Goal: Information Seeking & Learning: Find specific fact

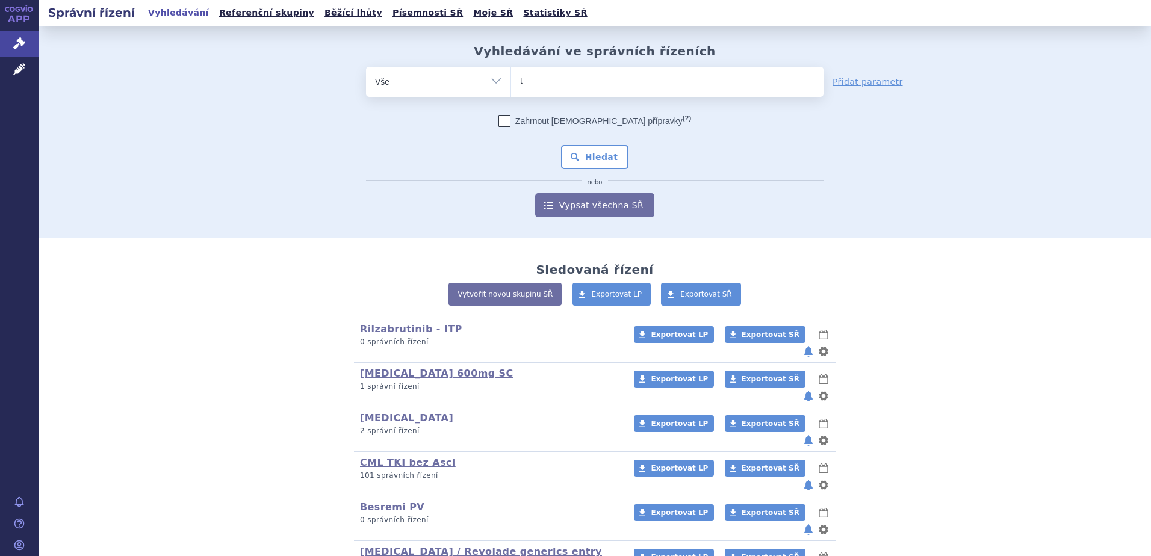
type input "ta"
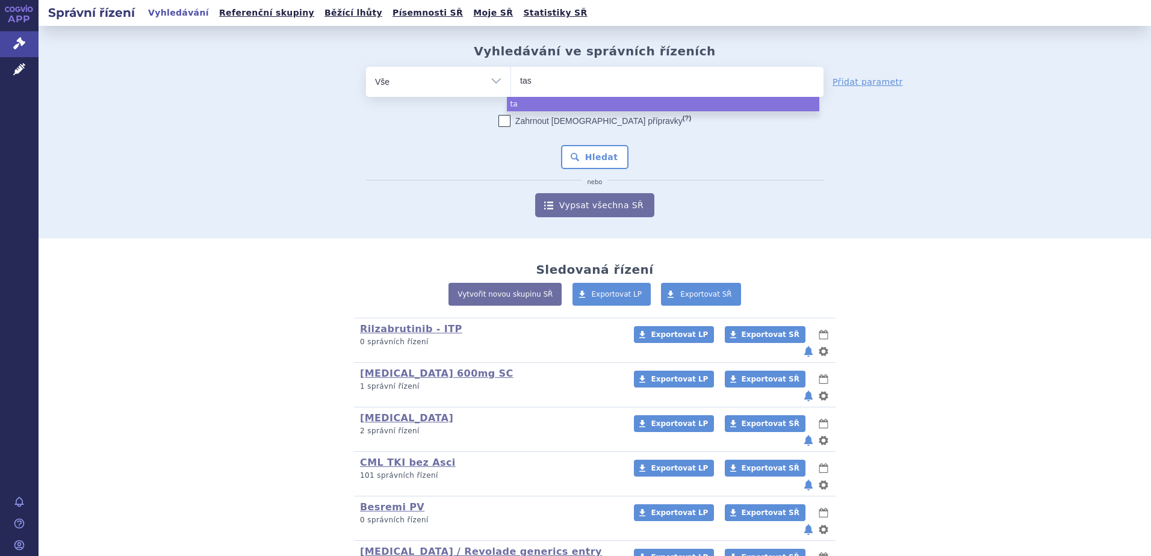
type input "tasi"
type input "[MEDICAL_DATA]"
select select "tasigna"
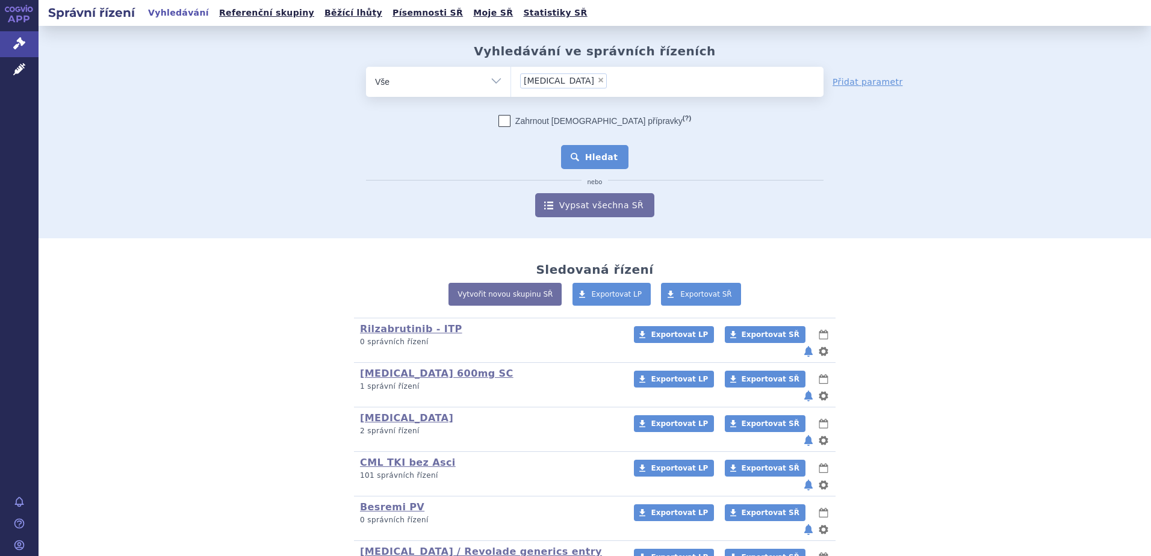
click at [590, 158] on button "Hledat" at bounding box center [595, 157] width 68 height 24
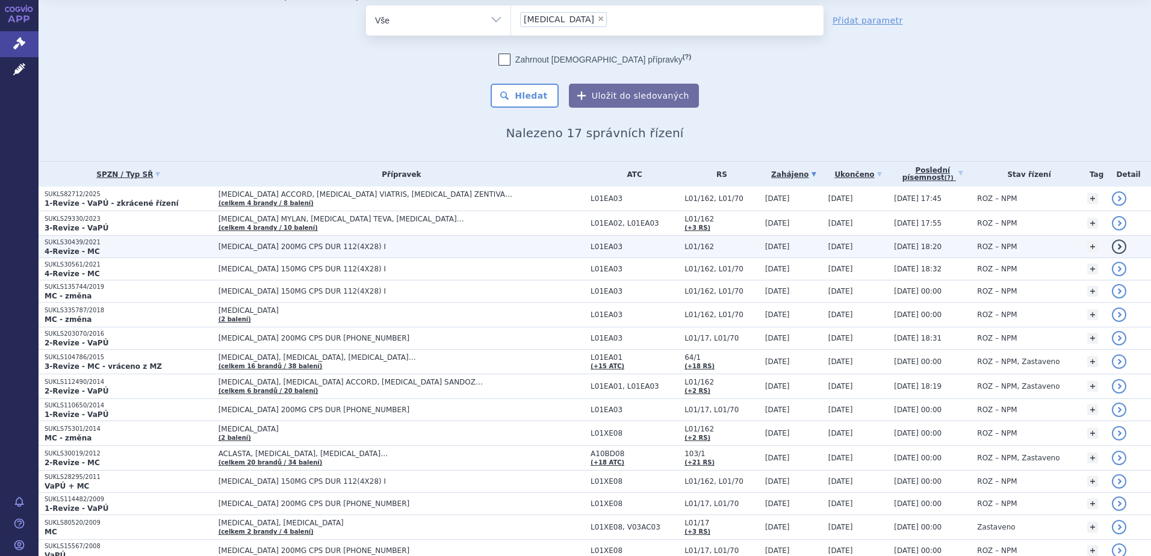
scroll to position [60, 0]
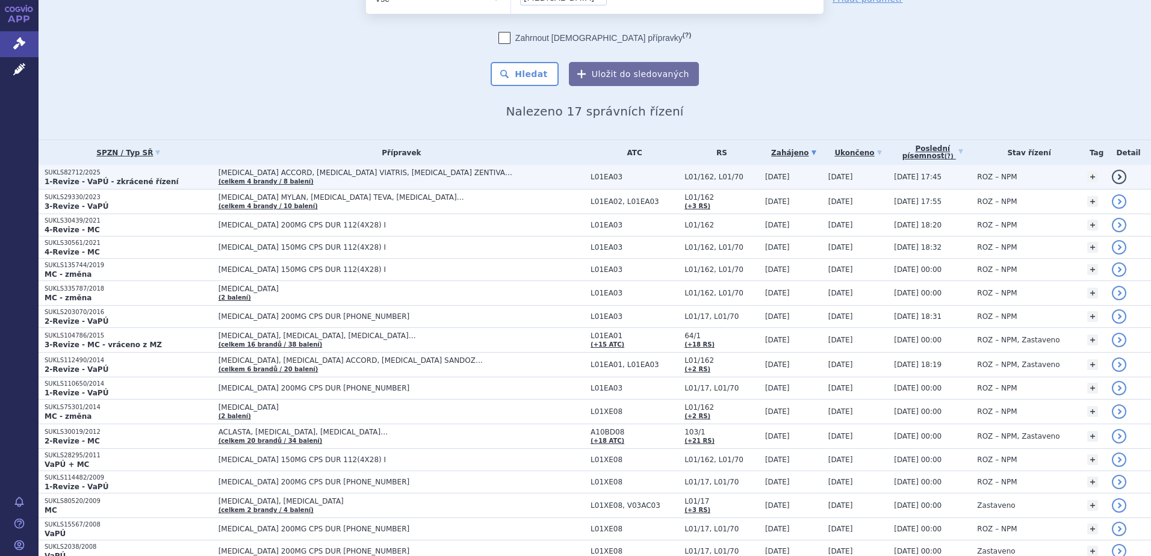
click at [394, 178] on td "NILOTINIB ACCORD, NILOTINIB VIATRIS, NILOTINIB ZENTIVA… (celkem 4 brandy / 8 ba…" at bounding box center [398, 177] width 372 height 25
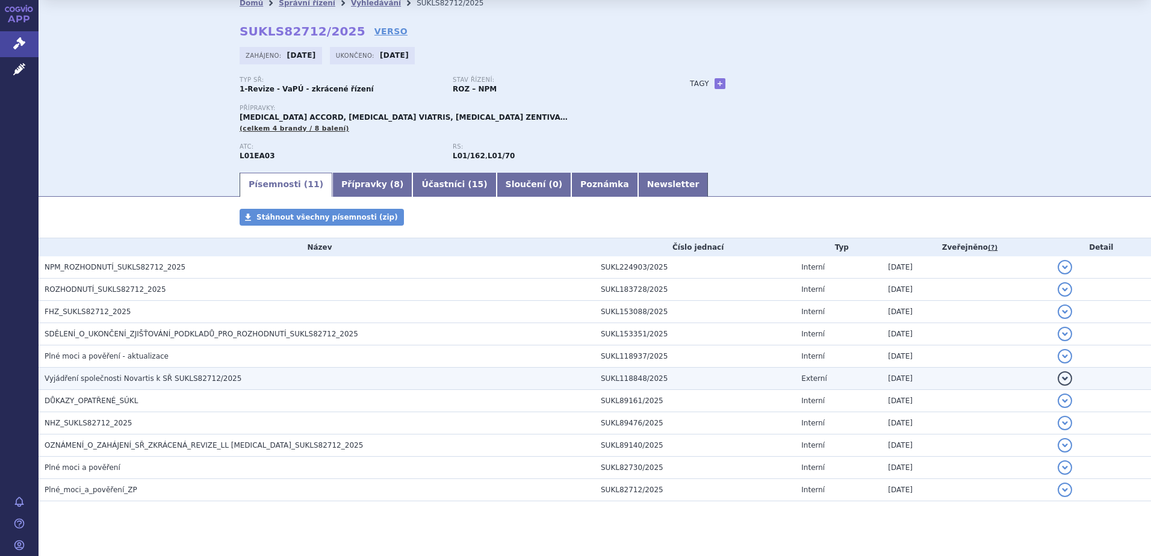
scroll to position [49, 0]
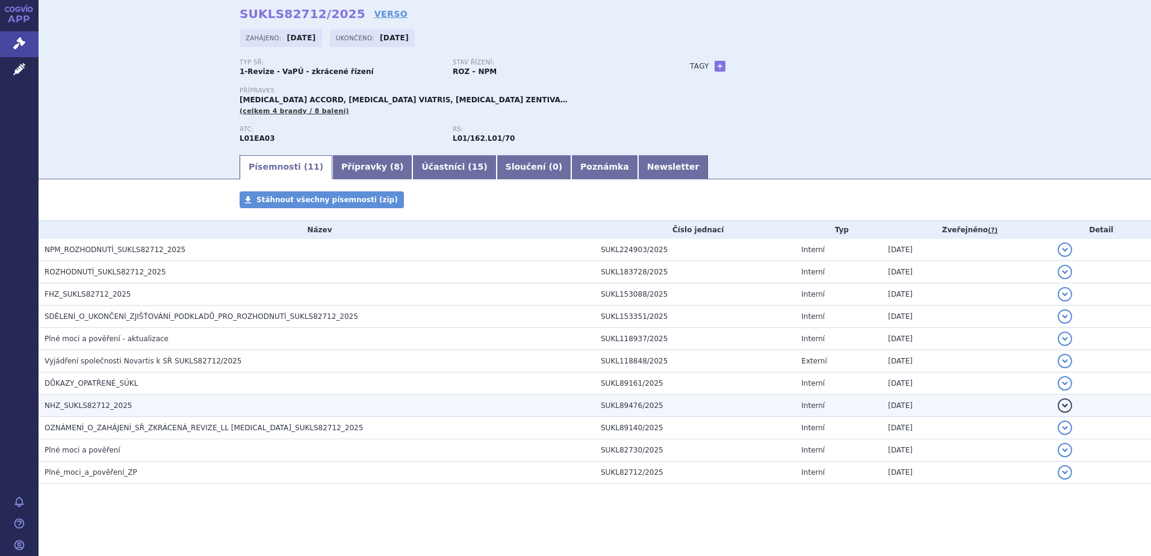
click at [282, 400] on h3 "NHZ_SUKLS82712_2025" at bounding box center [320, 406] width 550 height 12
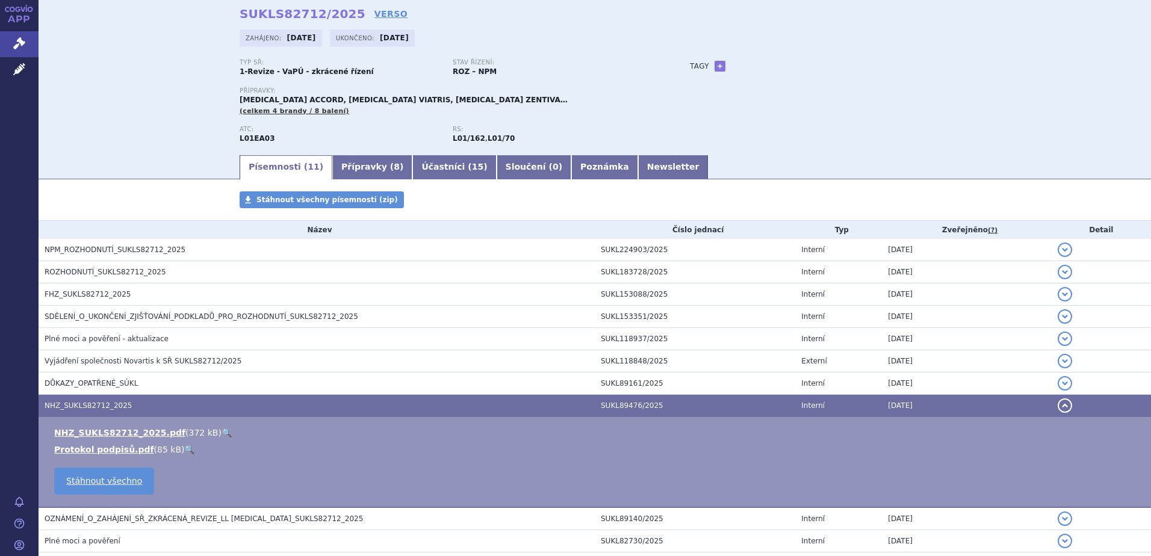
click at [221, 431] on link "🔍" at bounding box center [226, 433] width 10 height 10
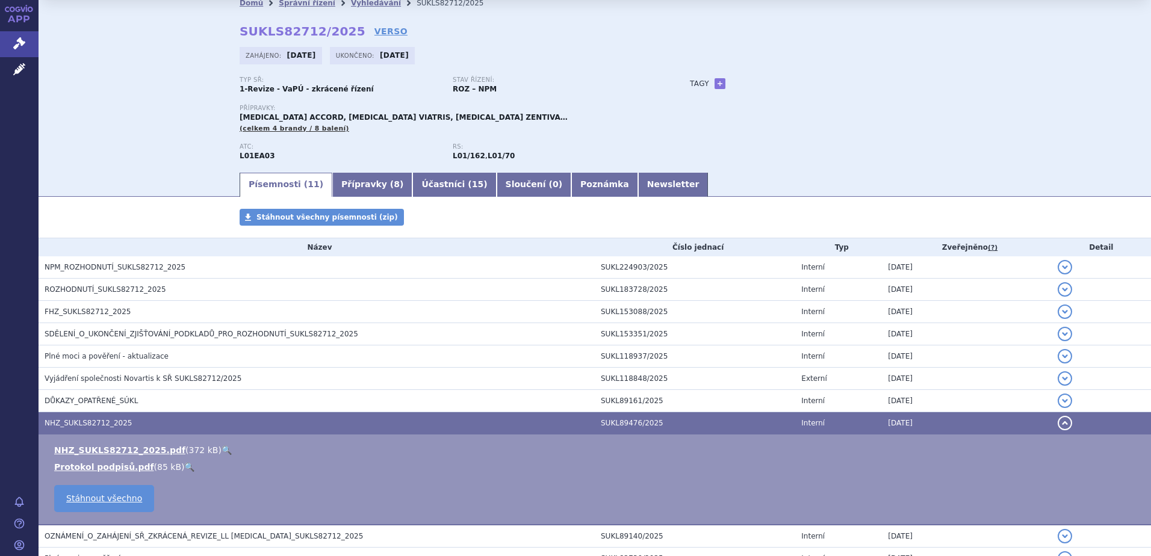
scroll to position [0, 0]
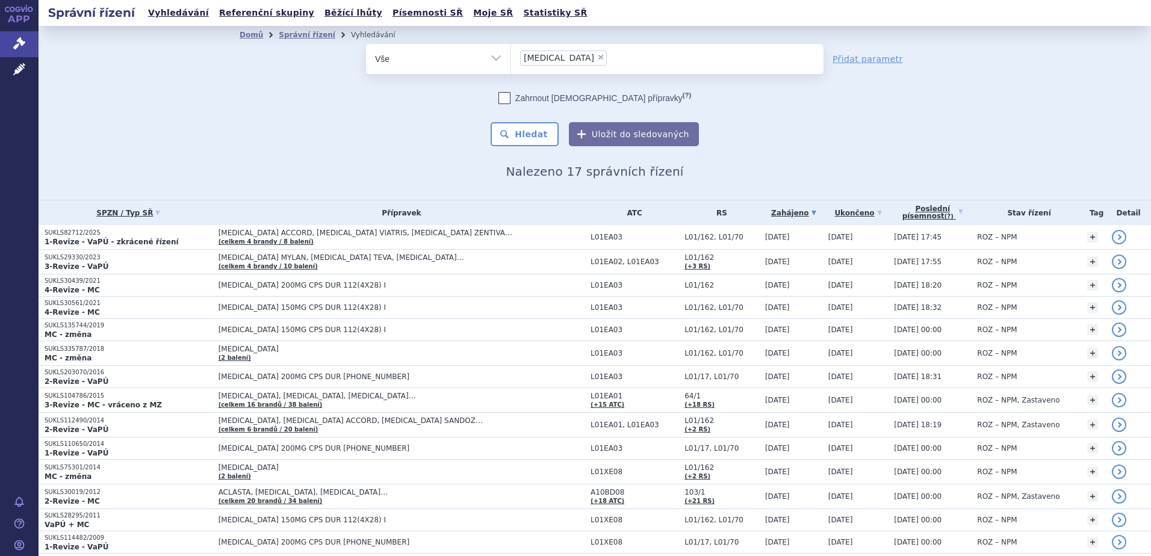
click at [597, 54] on span "×" at bounding box center [600, 57] width 7 height 7
click at [511, 54] on select "tasigna" at bounding box center [510, 58] width 1 height 30
select select
click at [548, 57] on ul at bounding box center [667, 56] width 312 height 25
click at [511, 57] on select "tasigna" at bounding box center [510, 58] width 1 height 30
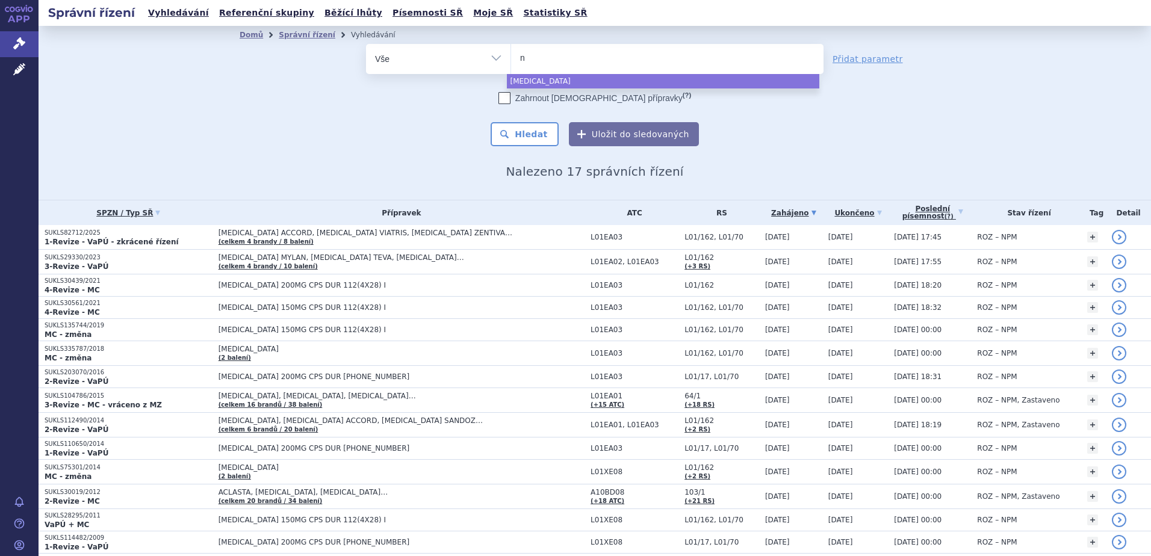
type input "ni"
type input "nil"
type input "niloti"
type input "nilotini"
type input "nilotinib"
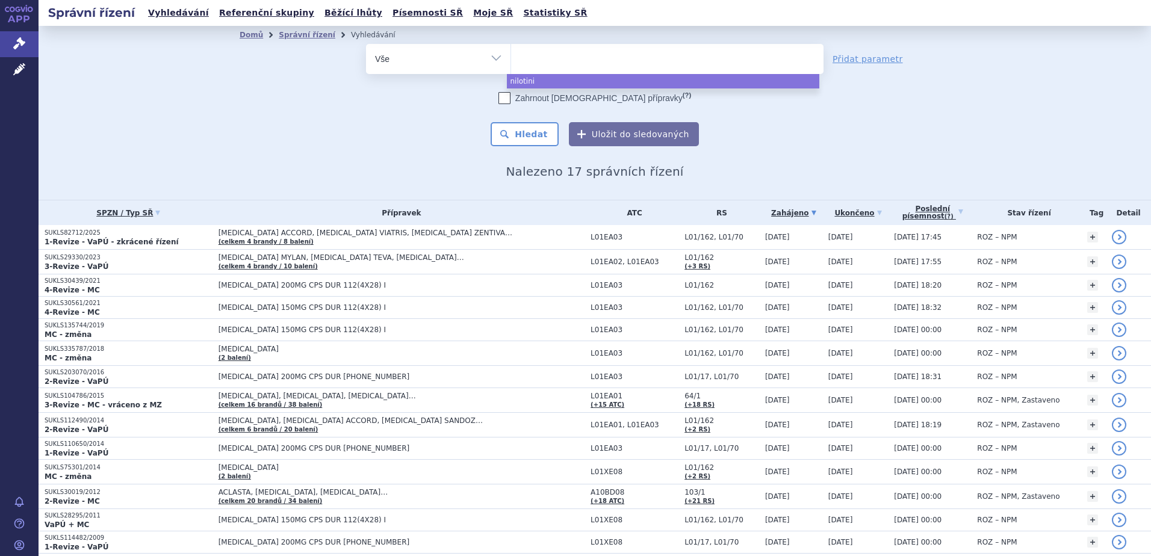
select select "nilotinib"
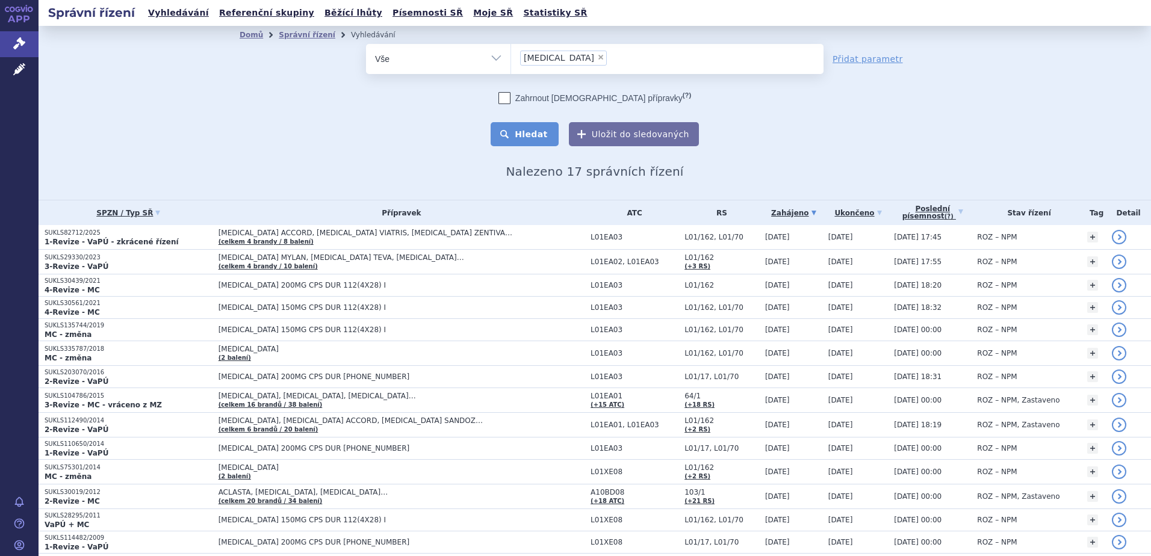
click at [536, 124] on button "Hledat" at bounding box center [525, 134] width 68 height 24
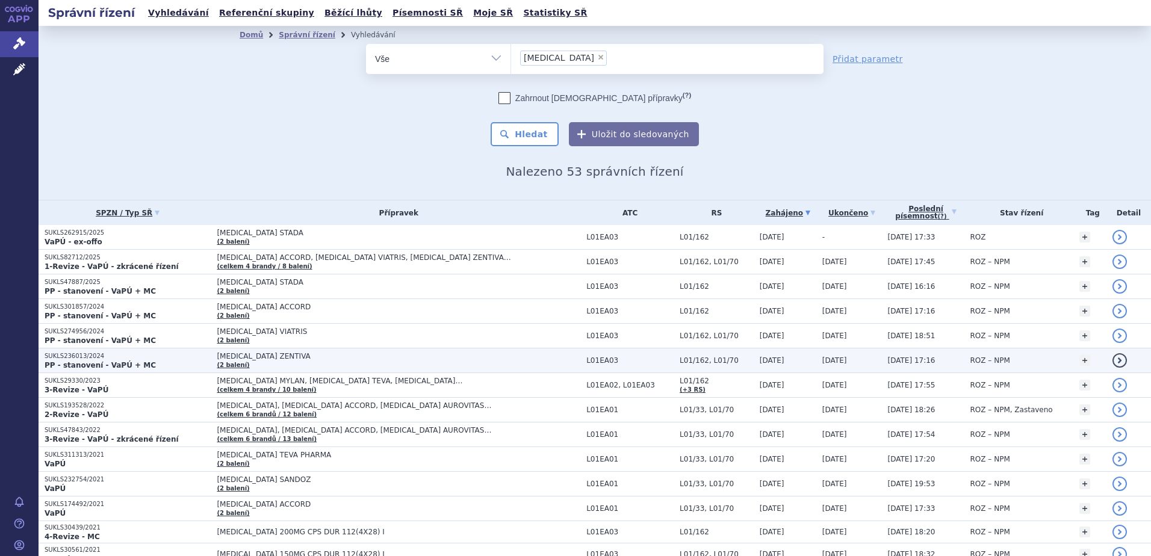
click at [399, 358] on span "[MEDICAL_DATA] ZENTIVA" at bounding box center [367, 356] width 301 height 8
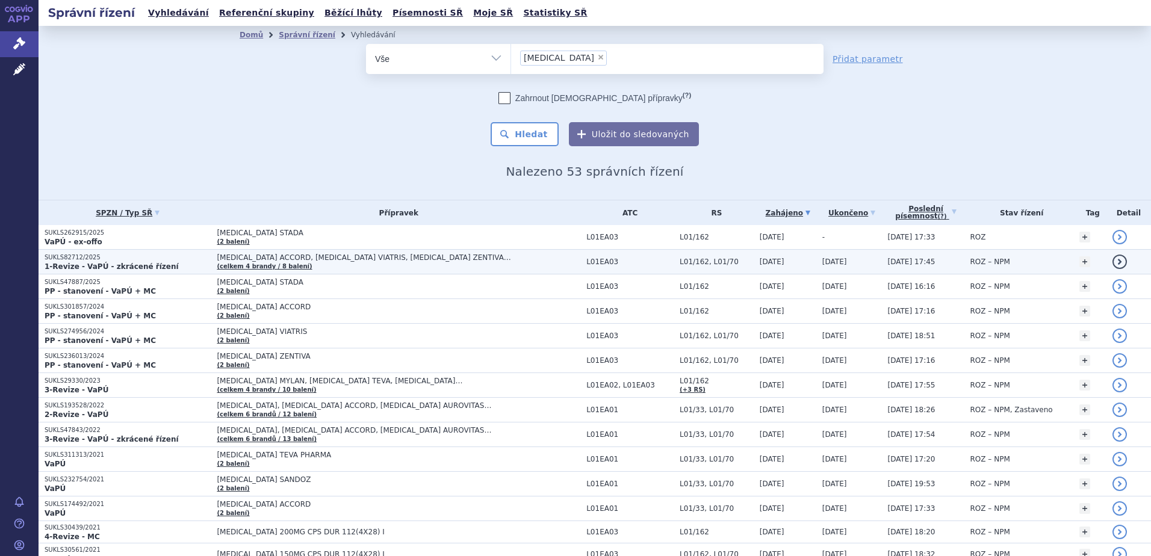
click at [421, 256] on span "[MEDICAL_DATA] ACCORD, [MEDICAL_DATA] VIATRIS, [MEDICAL_DATA] ZENTIVA…" at bounding box center [367, 257] width 301 height 8
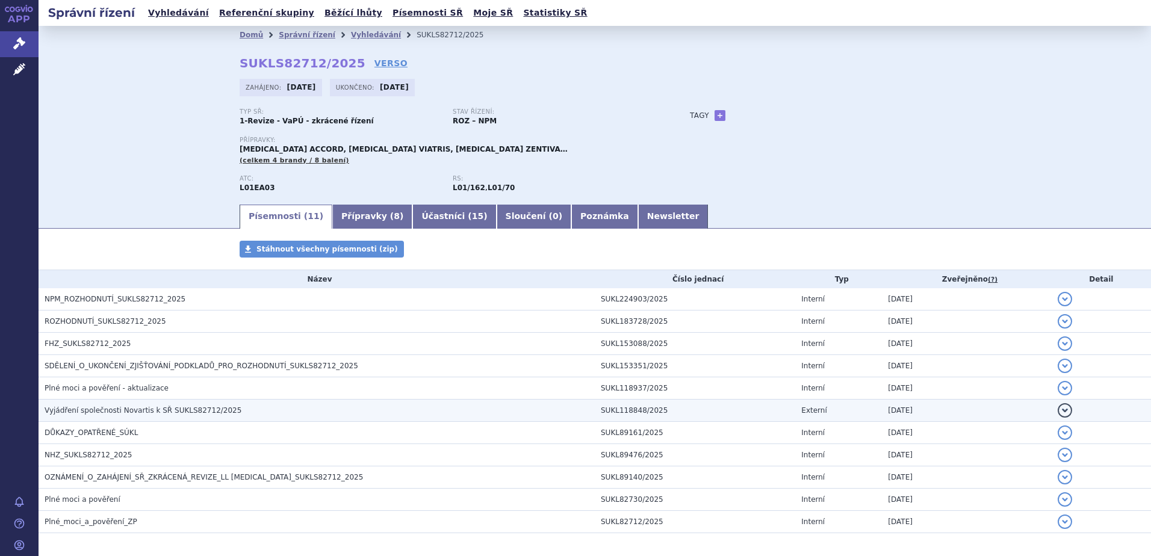
click at [462, 408] on h3 "Vyjádření společnosti Novartis k SŘ SUKLS82712/2025" at bounding box center [320, 410] width 550 height 12
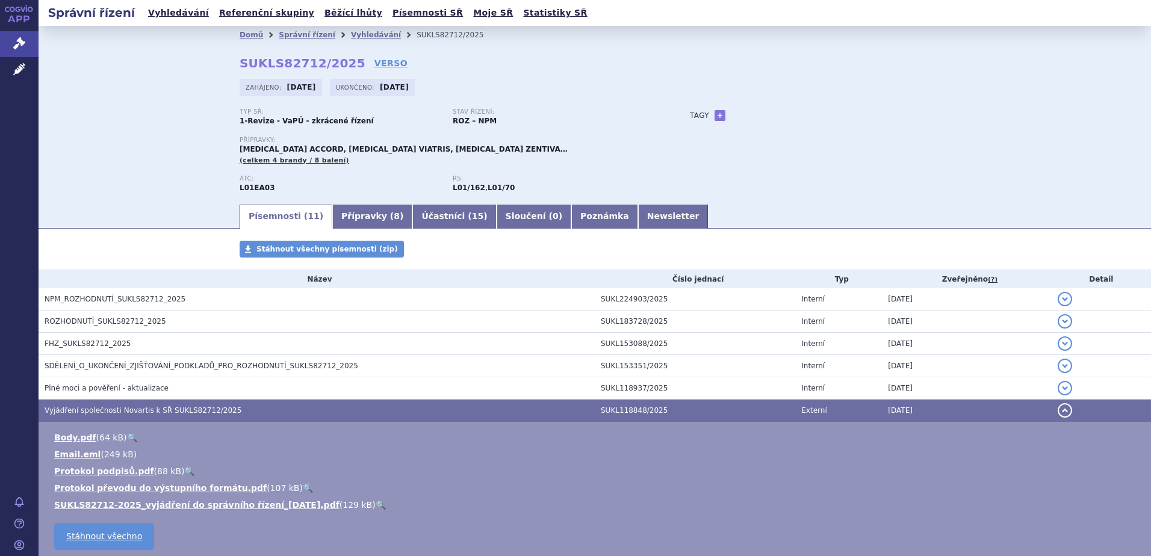
click at [376, 505] on link "🔍" at bounding box center [381, 505] width 10 height 10
